Goal: Register for event/course

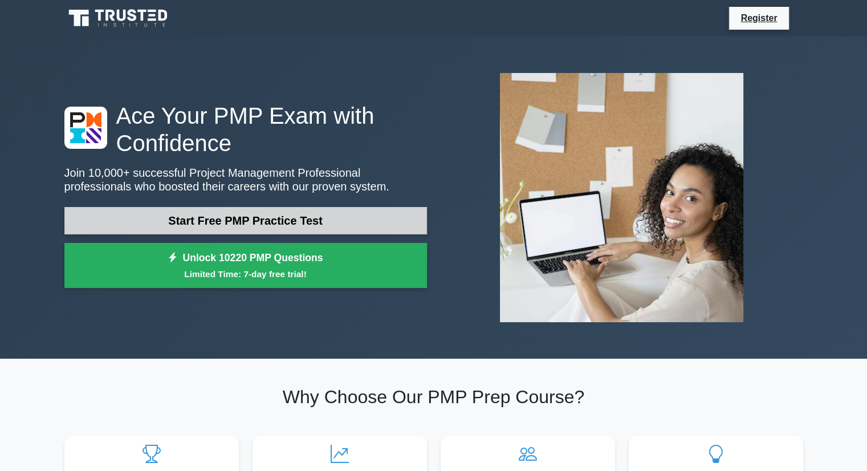
click at [238, 217] on link "Start Free PMP Practice Test" at bounding box center [245, 220] width 362 height 27
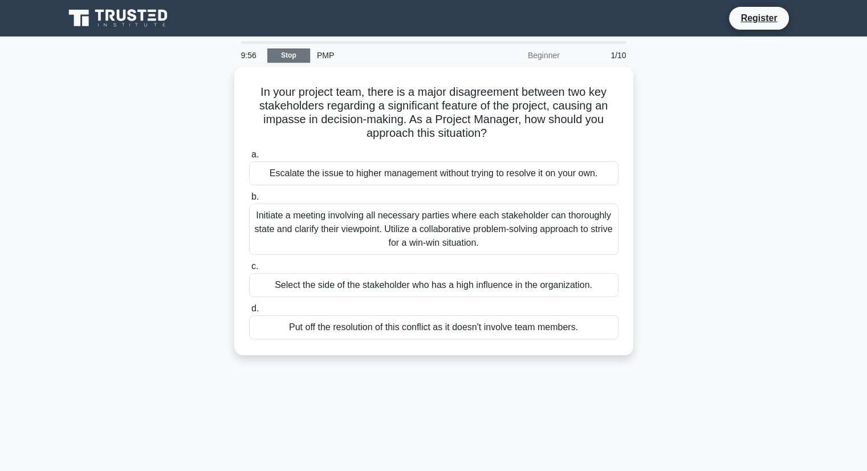
click at [292, 54] on link "Stop" at bounding box center [288, 55] width 43 height 14
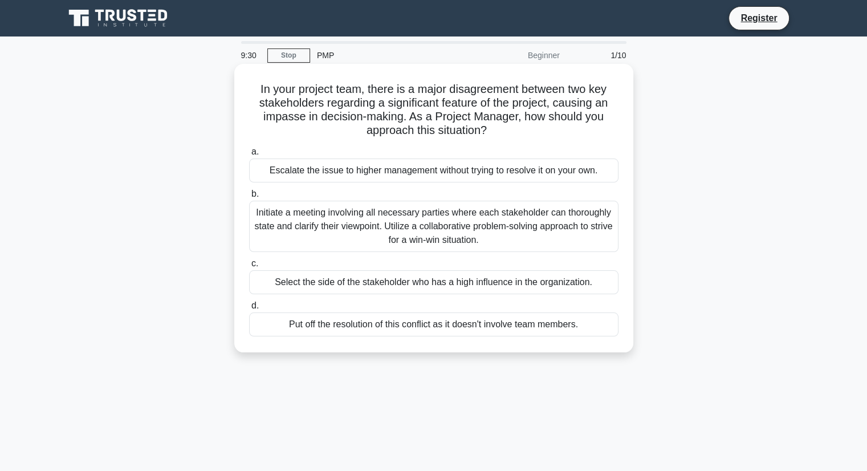
click at [385, 228] on div "Initiate a meeting involving all necessary parties where each stakeholder can t…" at bounding box center [433, 226] width 369 height 51
click at [249, 198] on input "b. Initiate a meeting involving all necessary parties where each stakeholder ca…" at bounding box center [249, 193] width 0 height 7
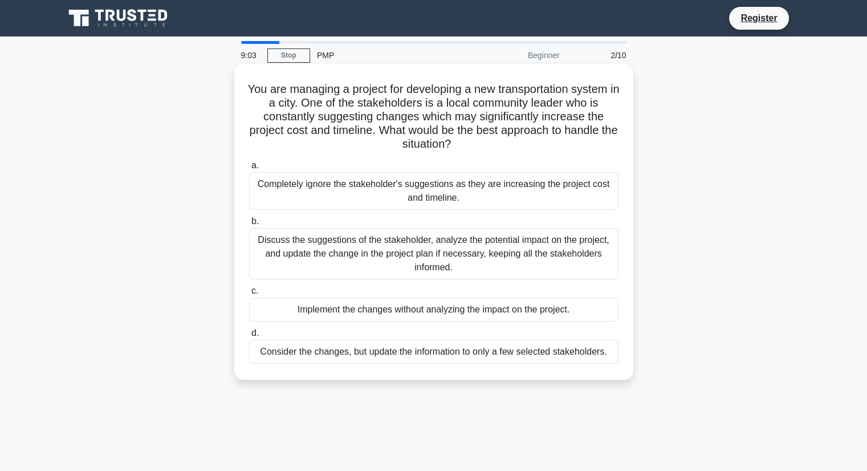
click at [390, 260] on div "Discuss the suggestions of the stakeholder, analyze the potential impact on the…" at bounding box center [433, 253] width 369 height 51
click at [249, 225] on input "b. Discuss the suggestions of the stakeholder, analyze the potential impact on …" at bounding box center [249, 221] width 0 height 7
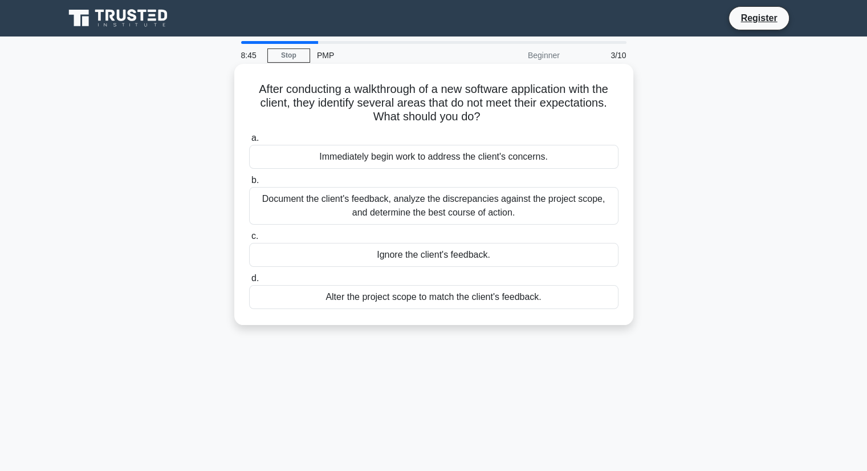
click at [434, 202] on div "Document the client's feedback, analyze the discrepancies against the project s…" at bounding box center [433, 206] width 369 height 38
click at [249, 184] on input "b. Document the client's feedback, analyze the discrepancies against the projec…" at bounding box center [249, 180] width 0 height 7
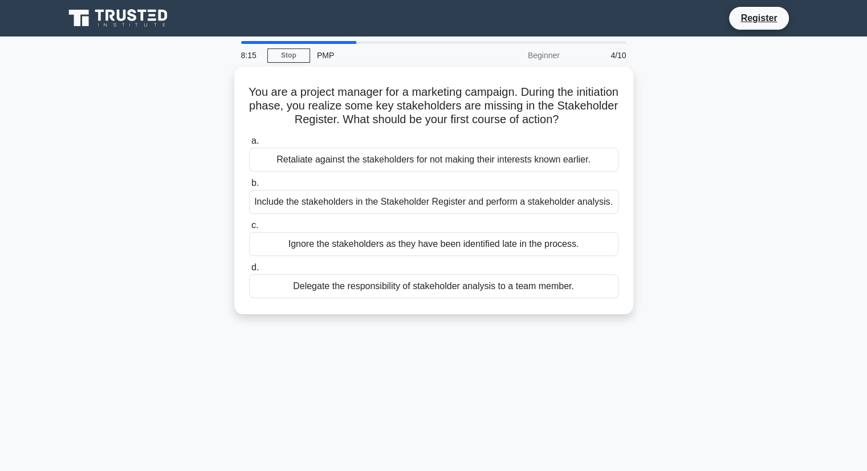
click at [434, 202] on div "Include the stakeholders in the Stakeholder Register and perform a stakeholder …" at bounding box center [433, 202] width 369 height 24
click at [249, 187] on input "b. Include the stakeholders in the Stakeholder Register and perform a stakehold…" at bounding box center [249, 182] width 0 height 7
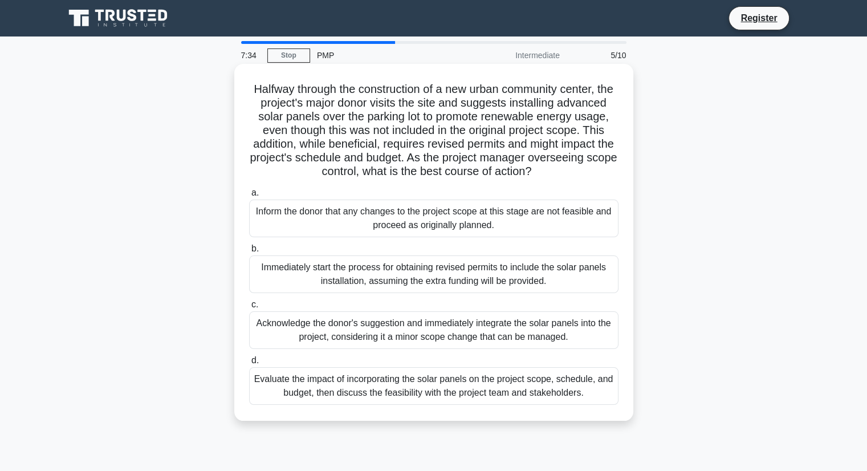
click at [385, 395] on div "Evaluate the impact of incorporating the solar panels on the project scope, sch…" at bounding box center [433, 386] width 369 height 38
click at [249, 364] on input "d. Evaluate the impact of incorporating the solar panels on the project scope, …" at bounding box center [249, 360] width 0 height 7
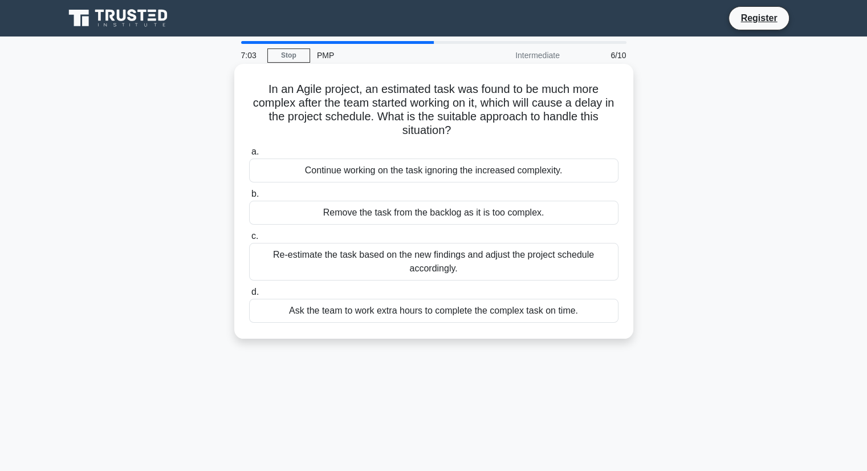
click at [415, 265] on div "Re-estimate the task based on the new findings and adjust the project schedule …" at bounding box center [433, 262] width 369 height 38
click at [249, 240] on input "c. Re-estimate the task based on the new findings and adjust the project schedu…" at bounding box center [249, 235] width 0 height 7
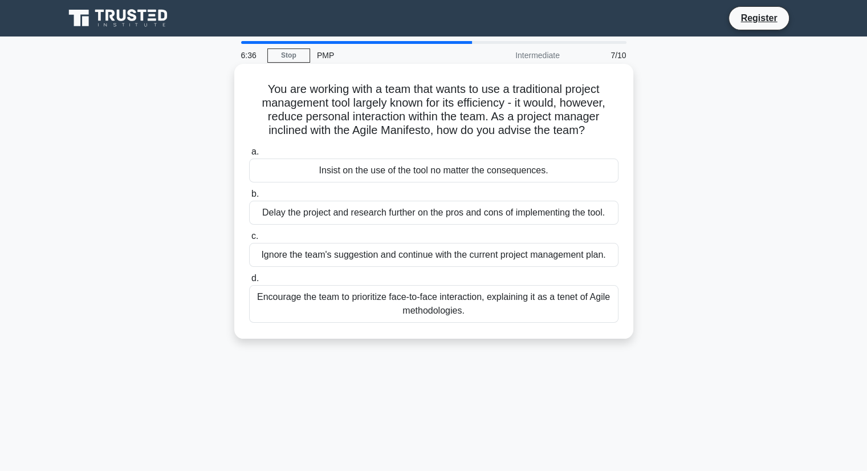
click at [373, 301] on div "Encourage the team to prioritize face-to-face interaction, explaining it as a t…" at bounding box center [433, 304] width 369 height 38
click at [249, 282] on input "d. Encourage the team to prioritize face-to-face interaction, explaining it as …" at bounding box center [249, 278] width 0 height 7
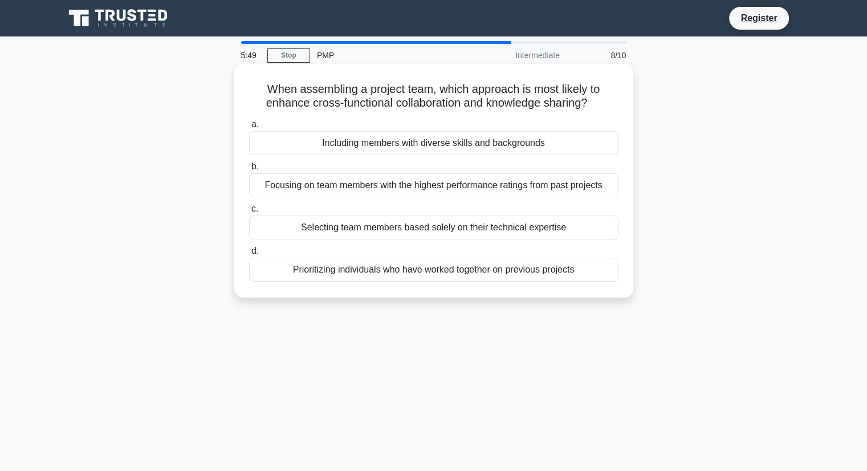
click at [365, 226] on div "Selecting team members based solely on their technical expertise" at bounding box center [433, 227] width 369 height 24
click at [249, 212] on input "c. Selecting team members based solely on their technical expertise" at bounding box center [249, 208] width 0 height 7
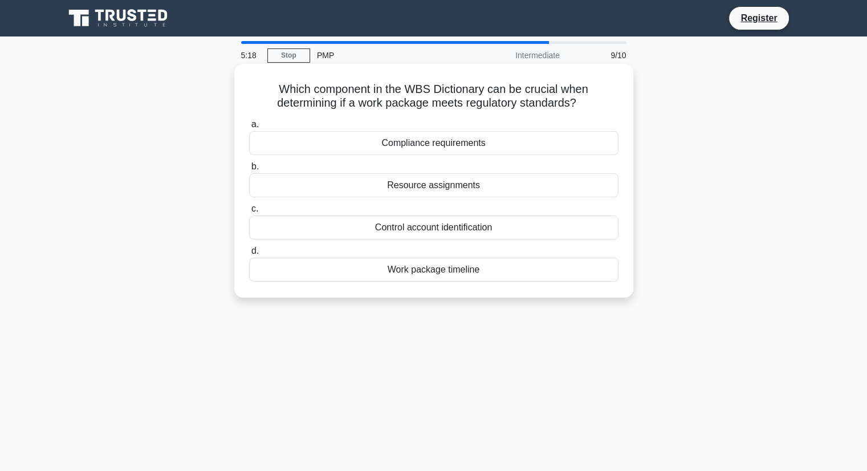
click at [448, 186] on div "Resource assignments" at bounding box center [433, 185] width 369 height 24
click at [249, 170] on input "b. Resource assignments" at bounding box center [249, 166] width 0 height 7
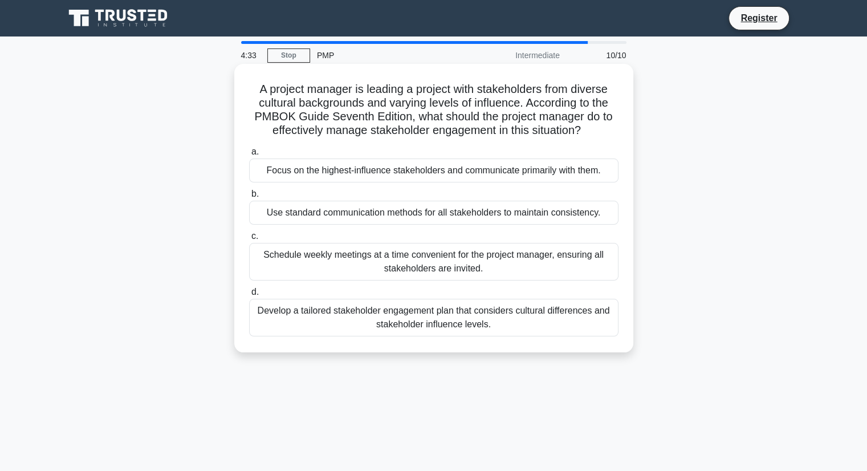
click at [417, 257] on div "Schedule weekly meetings at a time convenient for the project manager, ensuring…" at bounding box center [433, 262] width 369 height 38
click at [249, 240] on input "c. Schedule weekly meetings at a time convenient for the project manager, ensur…" at bounding box center [249, 235] width 0 height 7
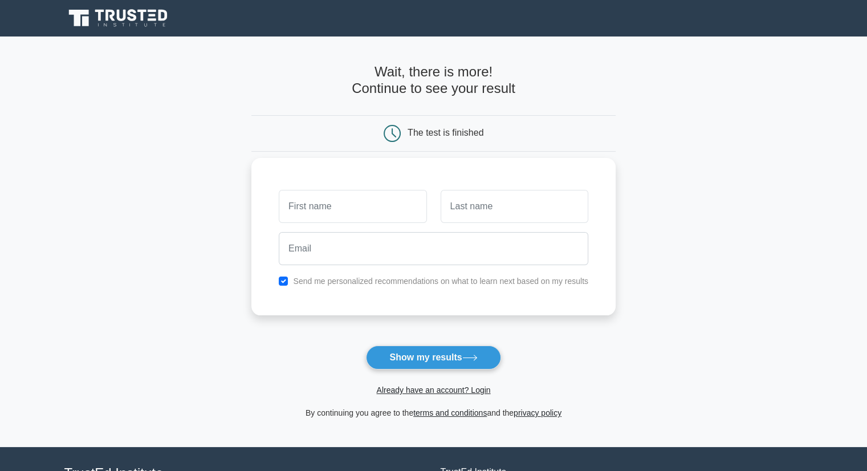
click at [369, 202] on input "text" at bounding box center [353, 206] width 148 height 33
click at [355, 206] on input "text" at bounding box center [353, 206] width 148 height 33
type input "s"
type input "Siddu"
click at [476, 204] on input "text" at bounding box center [514, 206] width 148 height 33
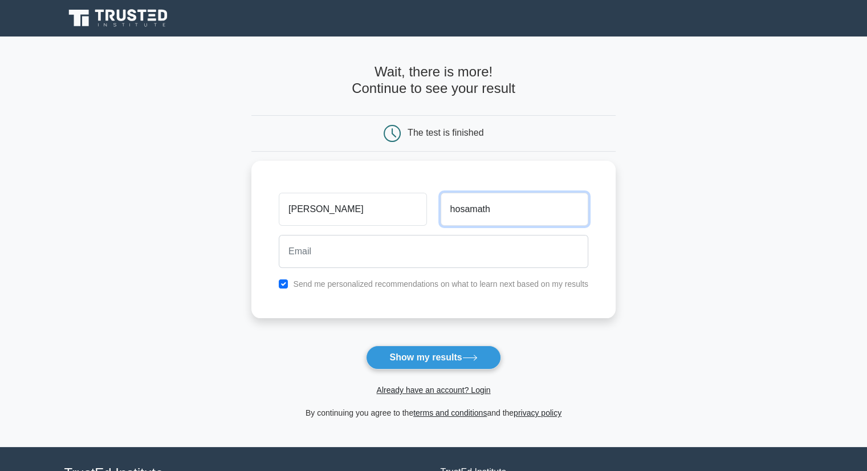
type input "hosamath"
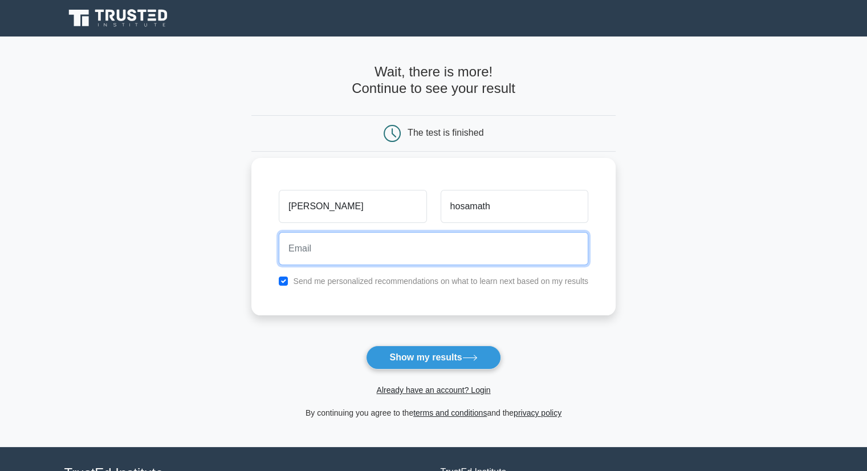
click at [355, 248] on input "email" at bounding box center [433, 248] width 309 height 33
click at [301, 247] on input "email" at bounding box center [433, 248] width 309 height 33
click at [382, 256] on input "thebimtask" at bounding box center [433, 248] width 309 height 33
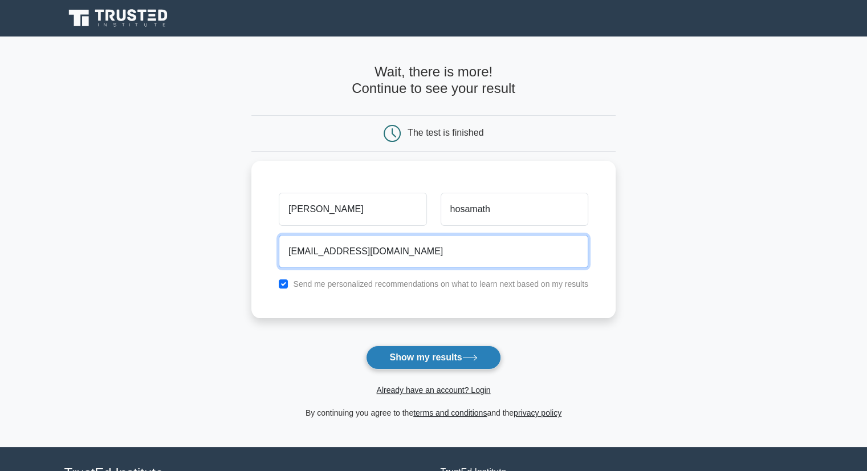
type input "thebimtask@gmail.com"
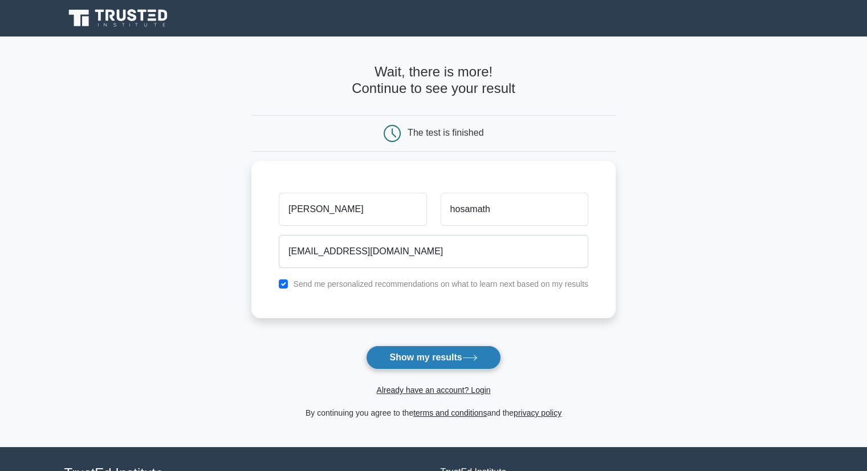
click at [417, 354] on button "Show my results" at bounding box center [433, 357] width 134 height 24
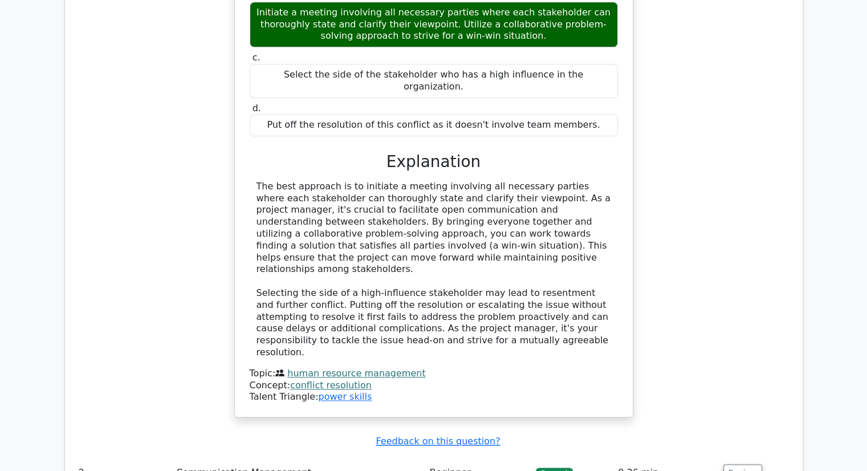
scroll to position [1196, 0]
